Goal: Navigation & Orientation: Find specific page/section

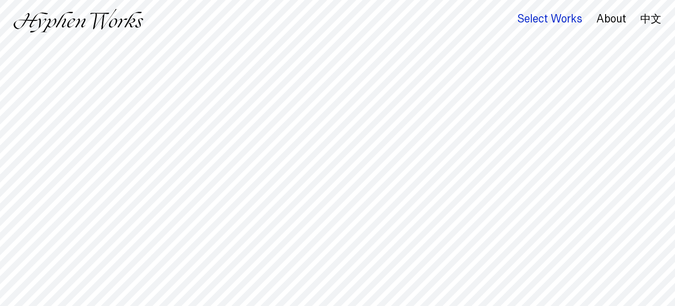
click at [555, 18] on div "Select Works" at bounding box center [550, 19] width 65 height 12
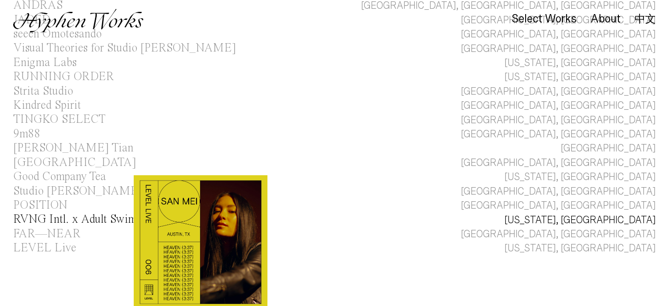
scroll to position [132, 0]
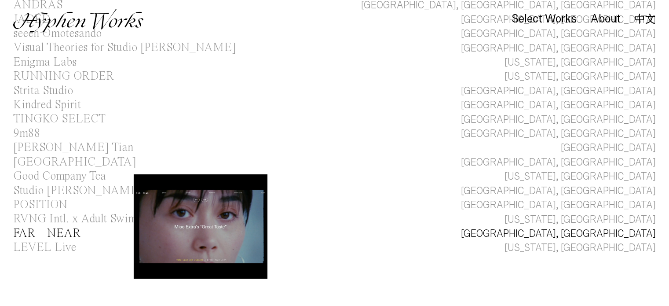
click at [69, 229] on div "FAR—NEAR" at bounding box center [46, 233] width 67 height 12
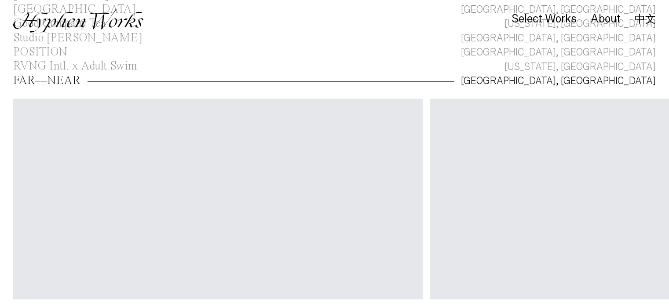
scroll to position [197, 0]
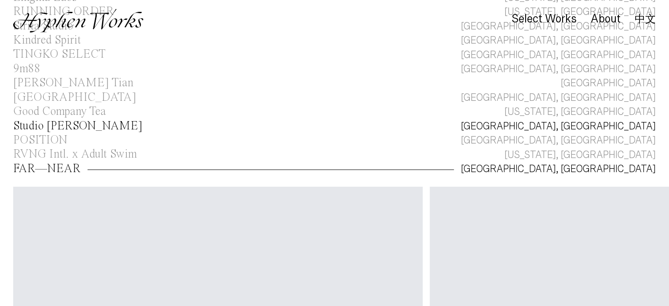
click at [94, 127] on div "Studio [PERSON_NAME]" at bounding box center [77, 126] width 129 height 12
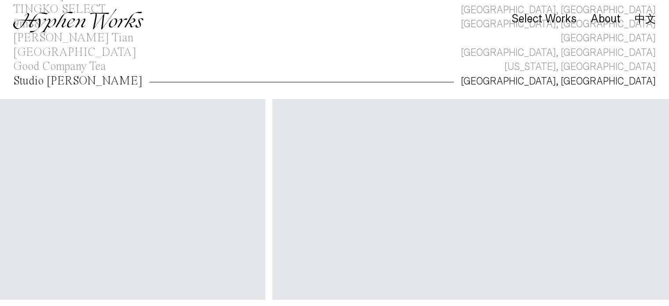
scroll to position [0, 155]
click at [96, 72] on div "Good Company Tea" at bounding box center [59, 67] width 93 height 12
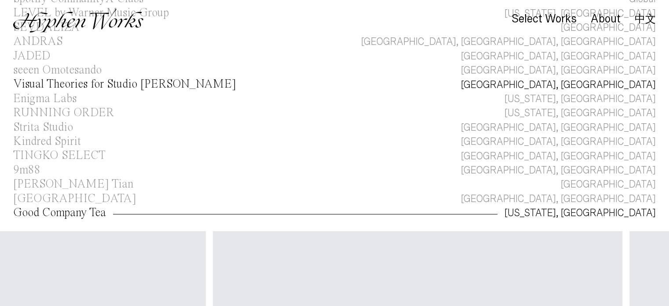
scroll to position [0, 239]
